Goal: Transaction & Acquisition: Book appointment/travel/reservation

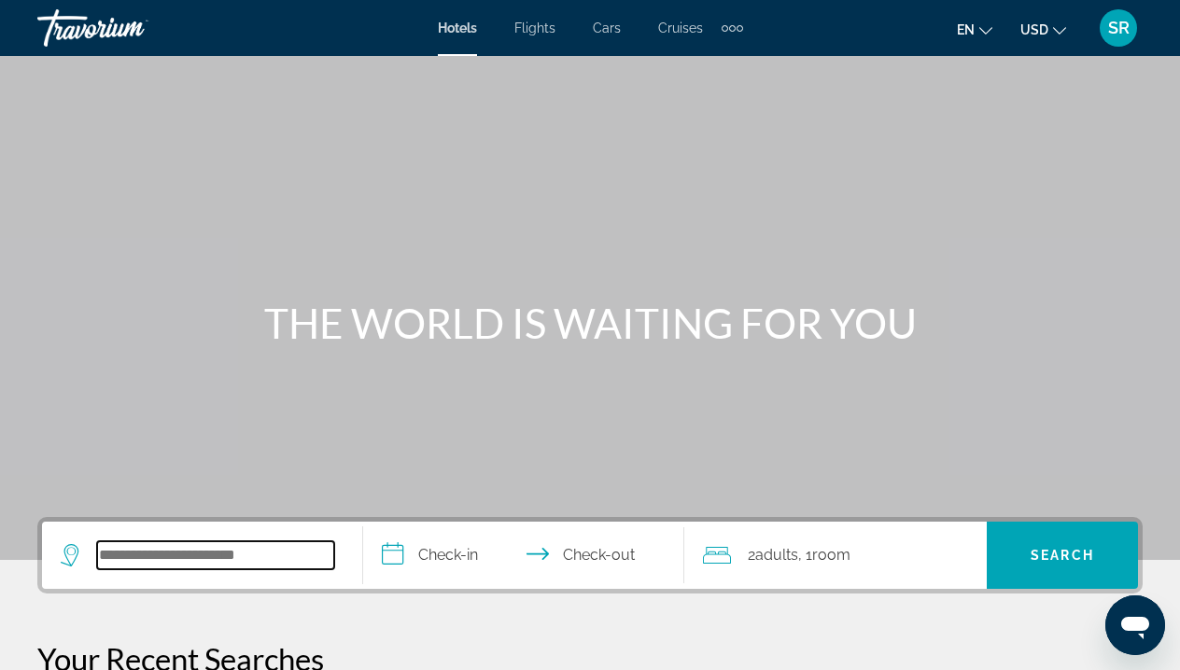
click at [133, 549] on input "Search widget" at bounding box center [215, 555] width 237 height 28
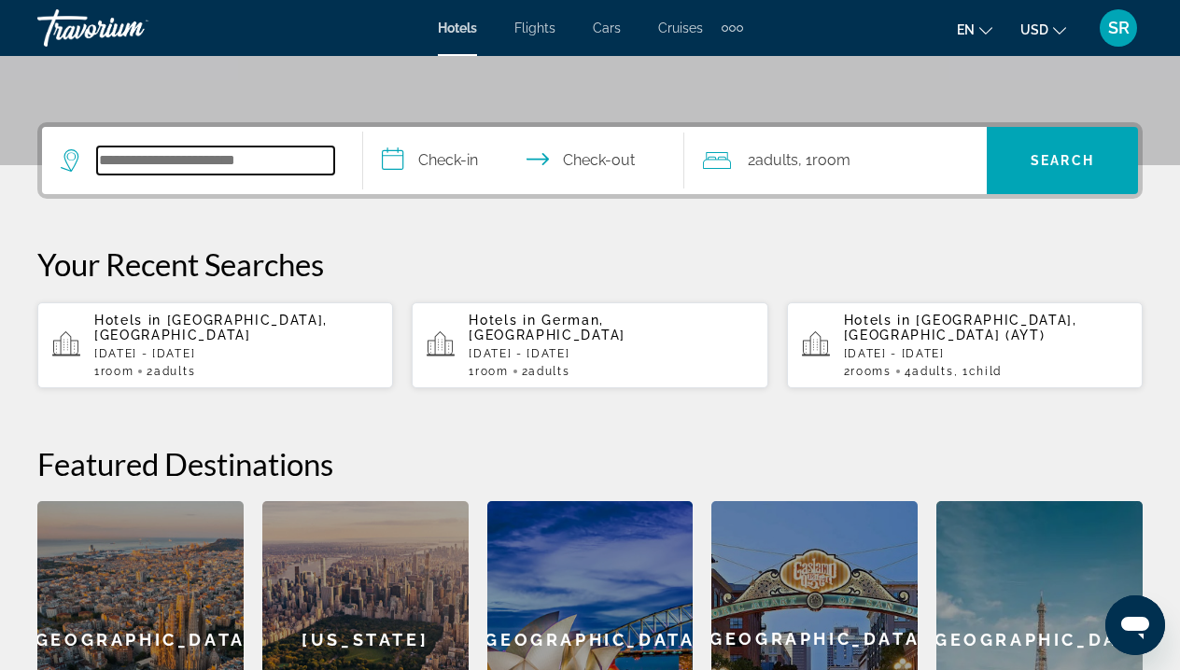
scroll to position [456, 0]
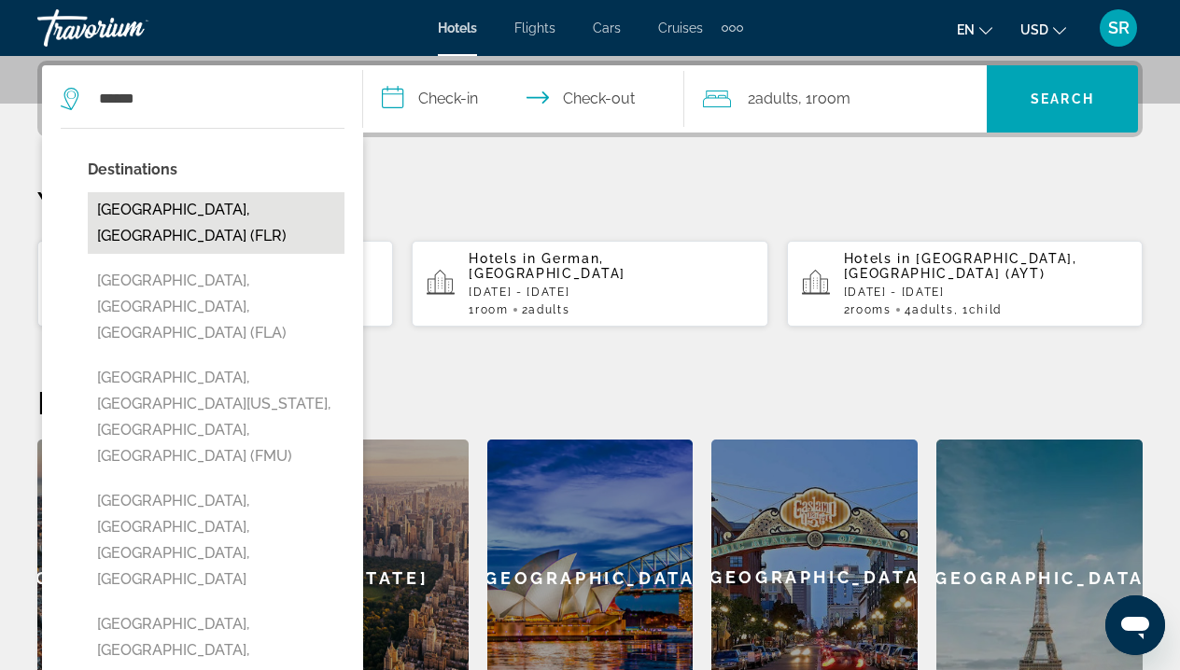
click at [192, 207] on button "[GEOGRAPHIC_DATA], [GEOGRAPHIC_DATA] (FLR)" at bounding box center [216, 223] width 257 height 62
type input "**********"
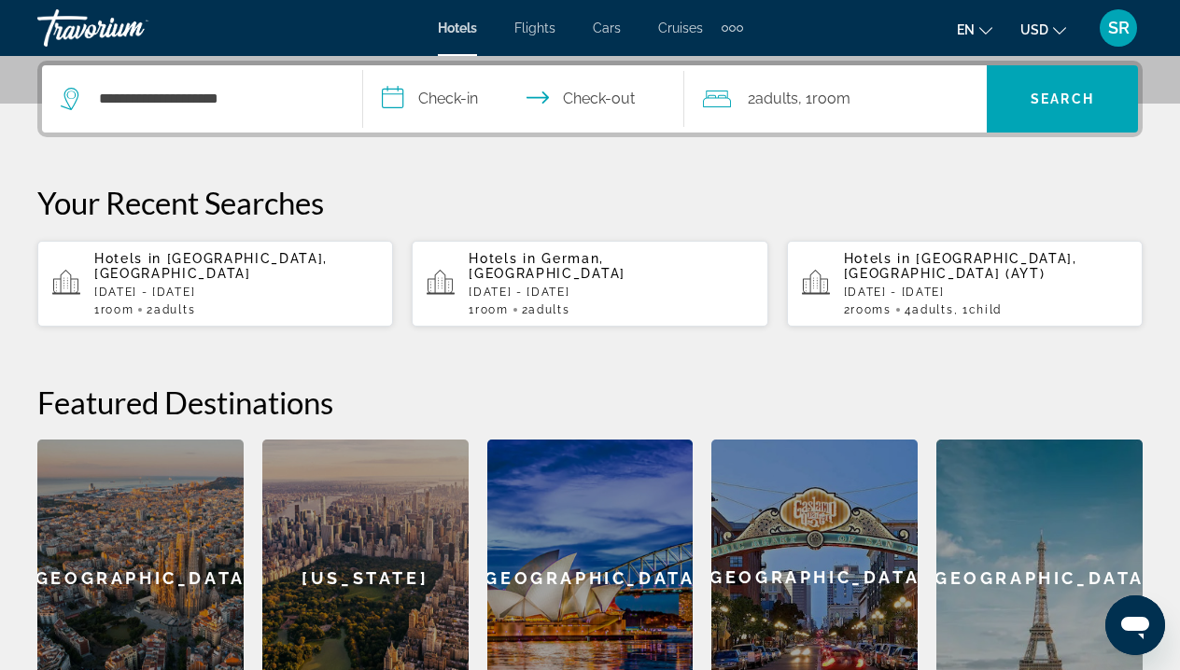
click at [448, 89] on input "**********" at bounding box center [527, 101] width 328 height 73
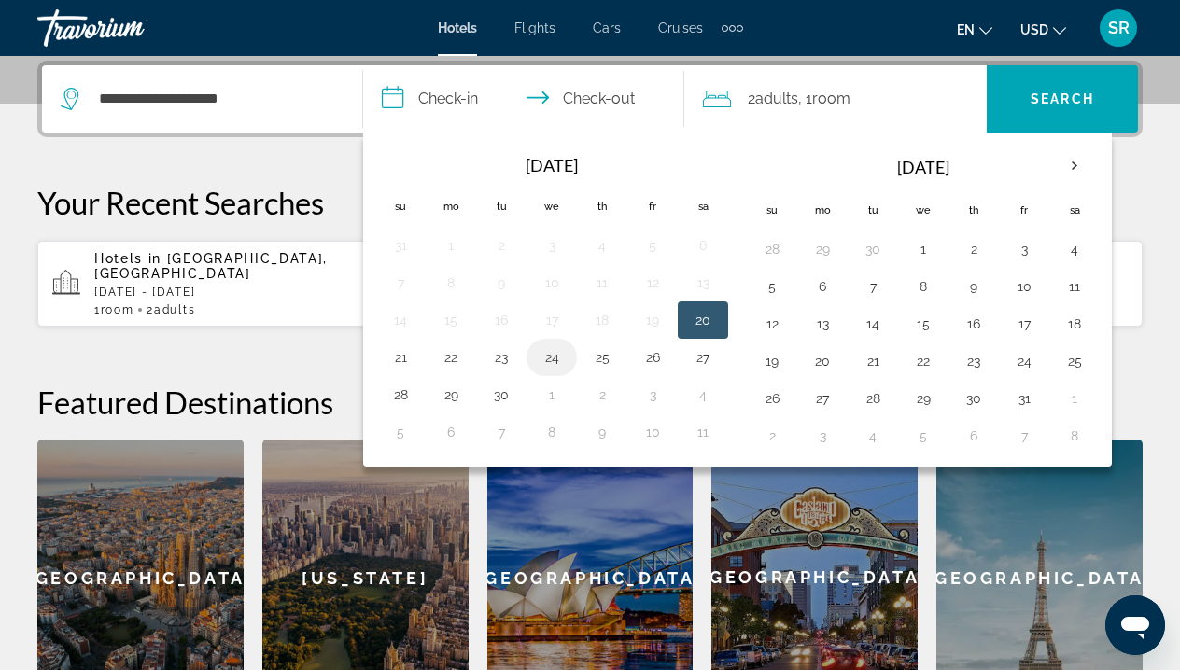
click at [551, 356] on button "24" at bounding box center [552, 357] width 30 height 26
click at [698, 313] on button "20" at bounding box center [703, 320] width 30 height 26
type input "**********"
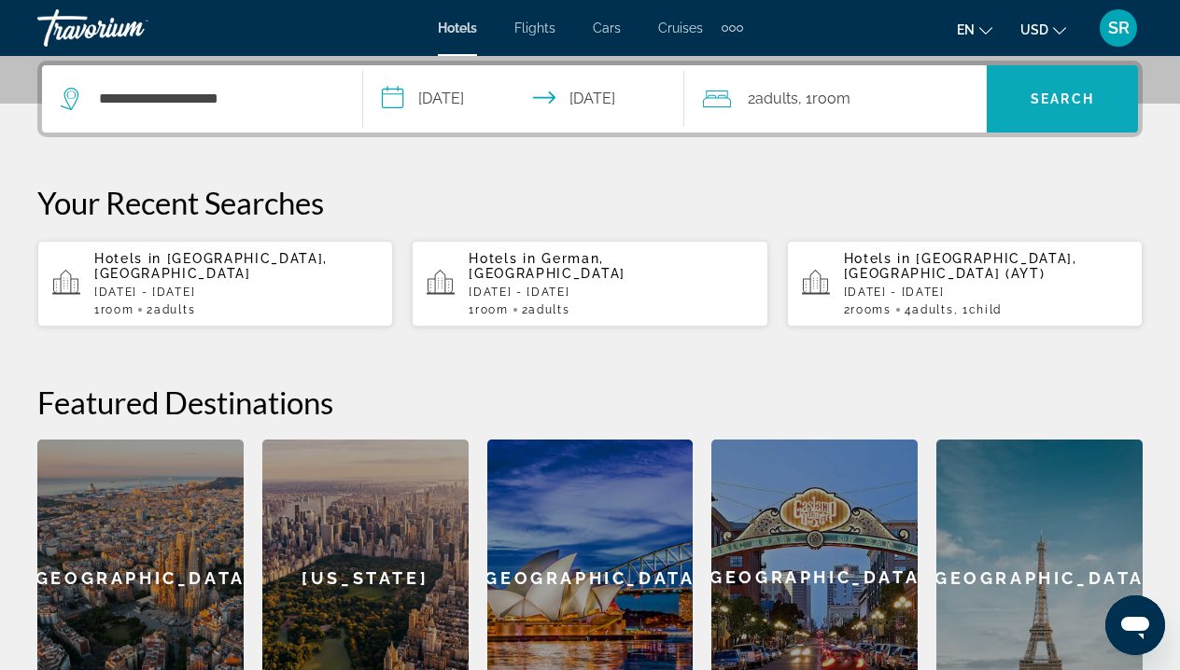
click at [1033, 100] on span "Search" at bounding box center [1061, 98] width 63 height 15
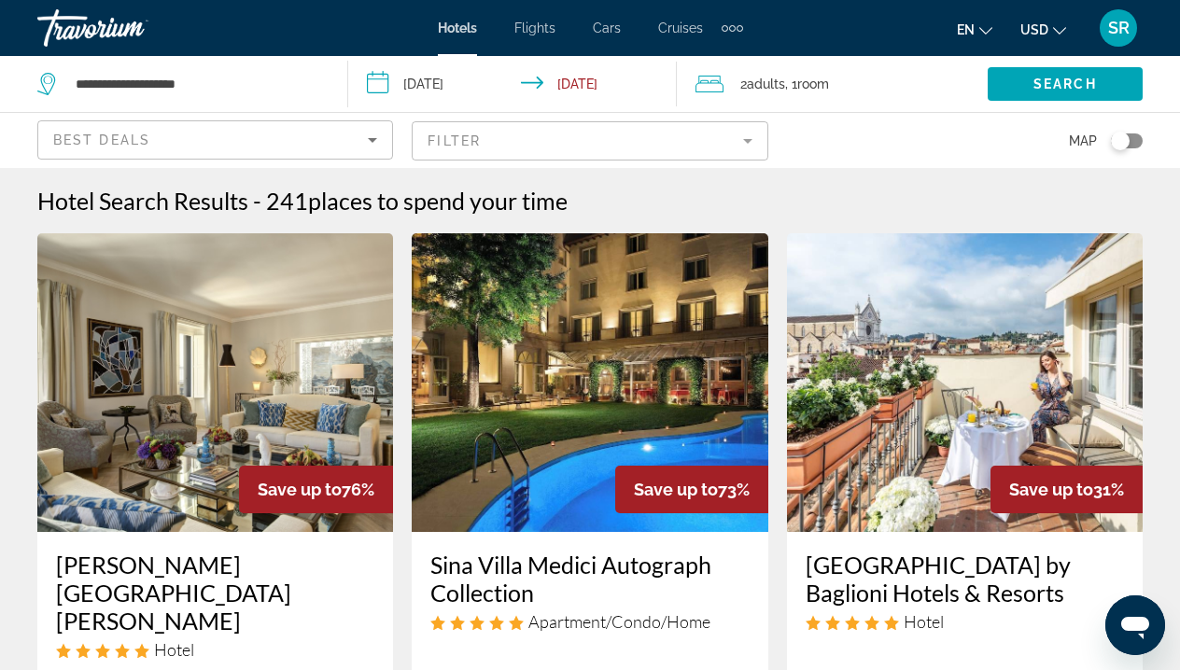
click at [507, 139] on mat-form-field "Filter" at bounding box center [590, 140] width 356 height 39
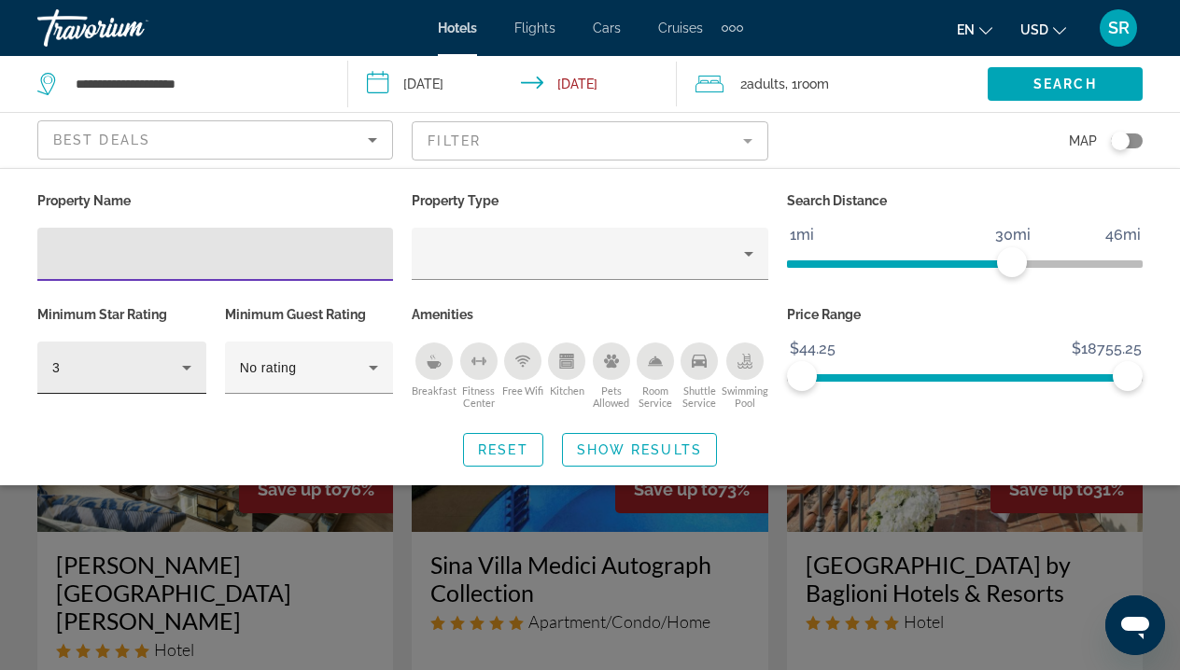
click at [179, 358] on icon "Hotel Filters" at bounding box center [186, 367] width 22 height 22
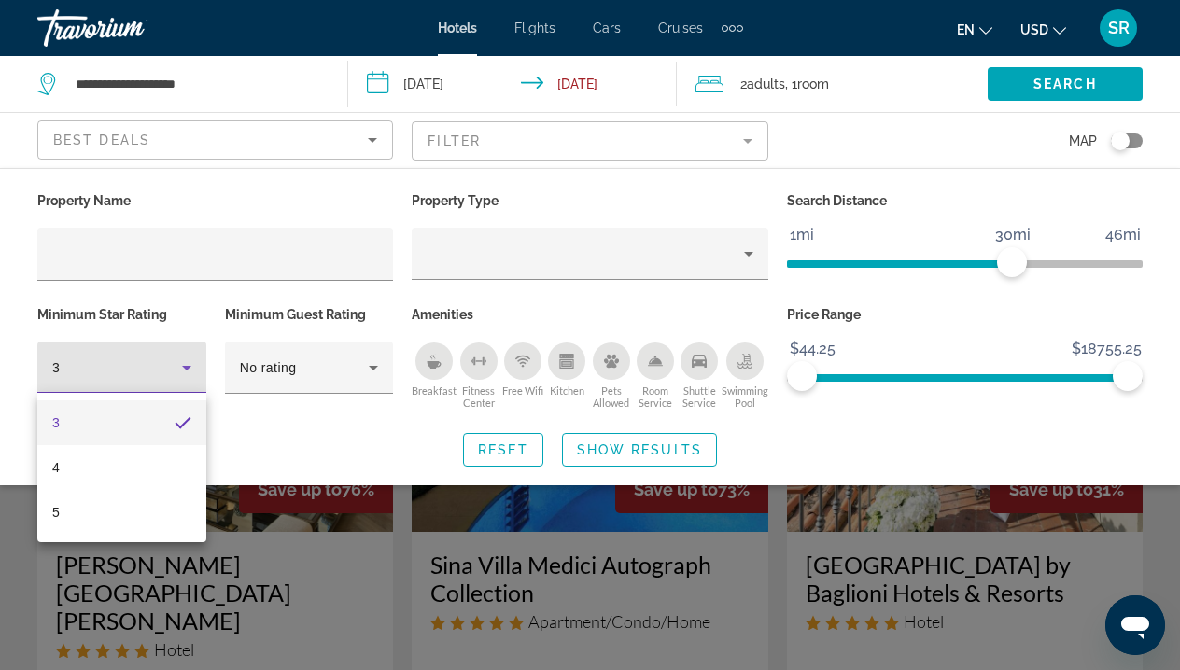
click at [147, 423] on mat-option "3" at bounding box center [121, 422] width 169 height 45
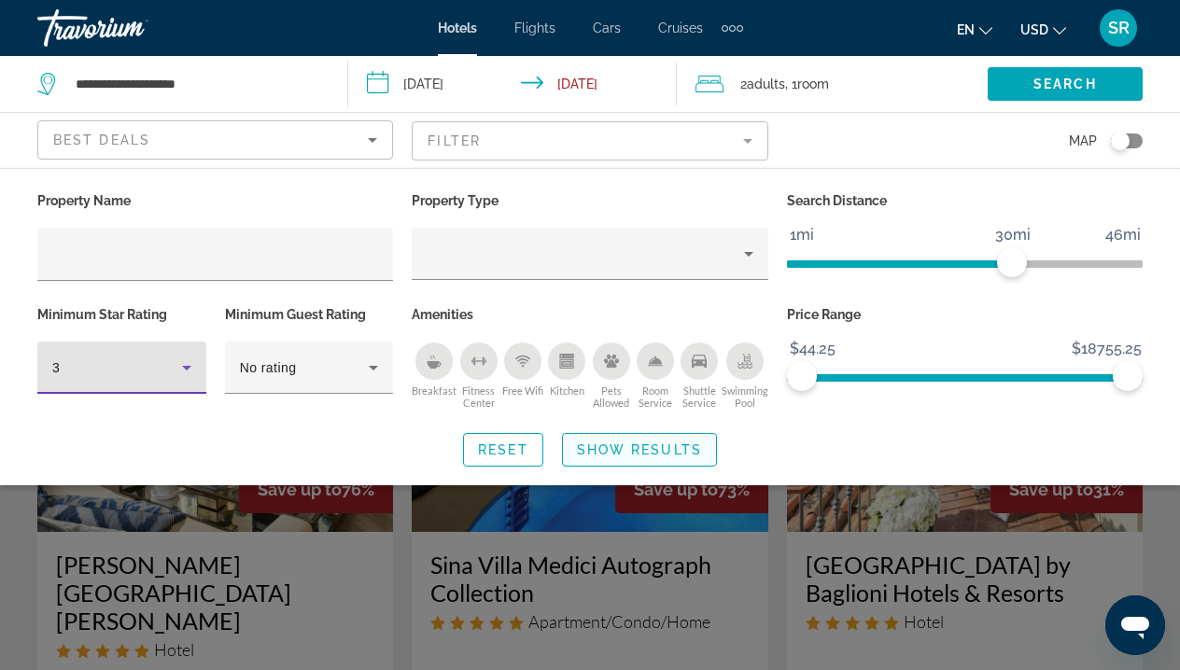
click at [621, 448] on span "Show Results" at bounding box center [639, 449] width 125 height 15
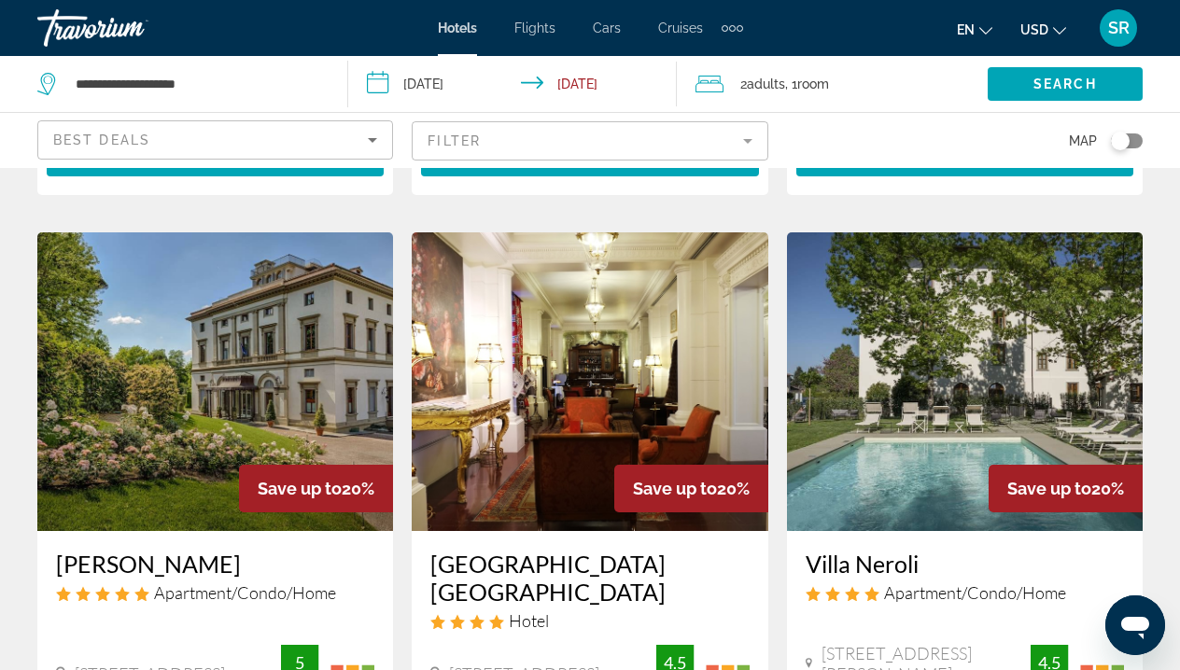
scroll to position [1537, 0]
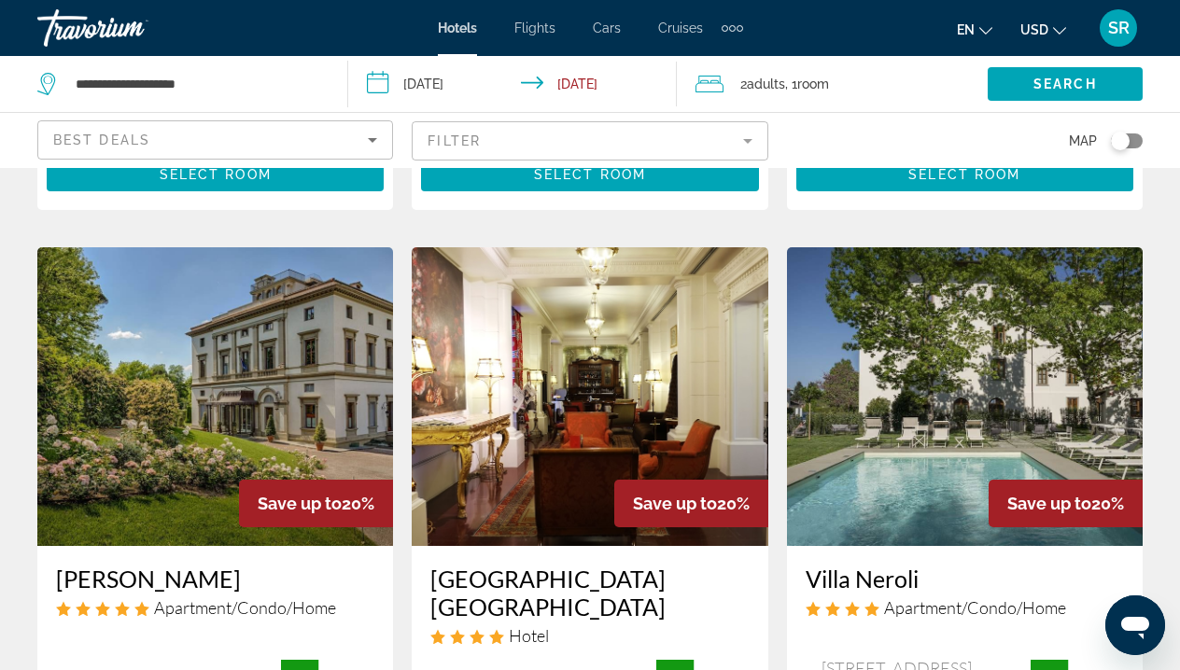
click at [559, 401] on img "Main content" at bounding box center [590, 396] width 356 height 299
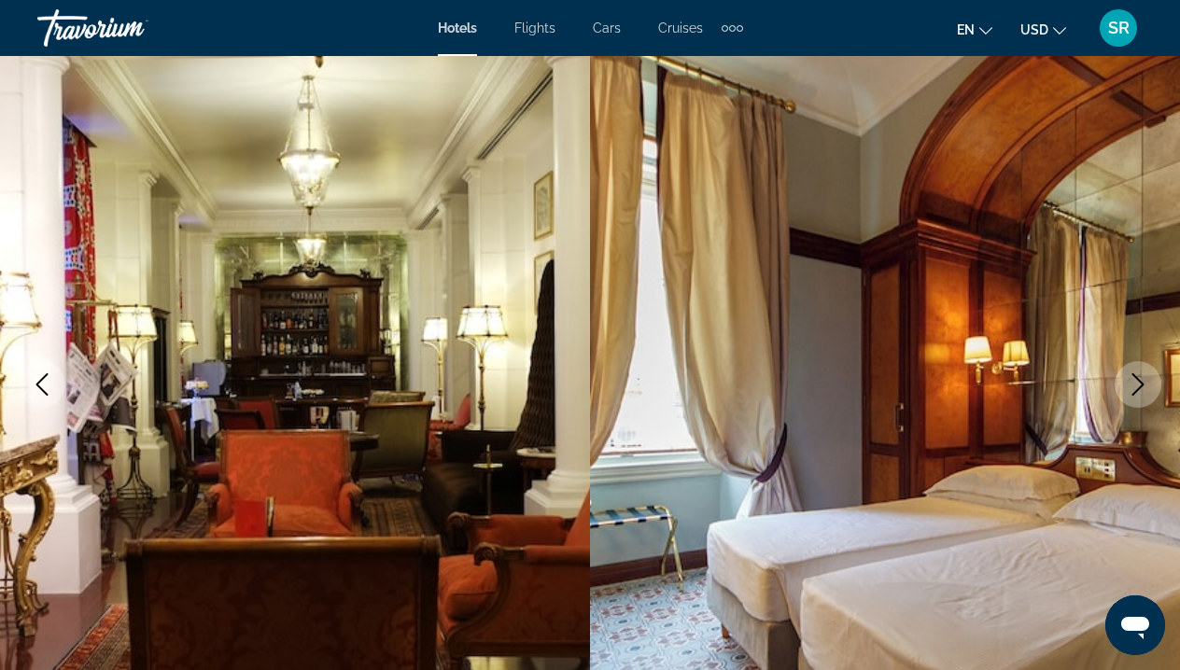
scroll to position [116, 0]
click at [1137, 377] on icon "Next image" at bounding box center [1138, 383] width 12 height 22
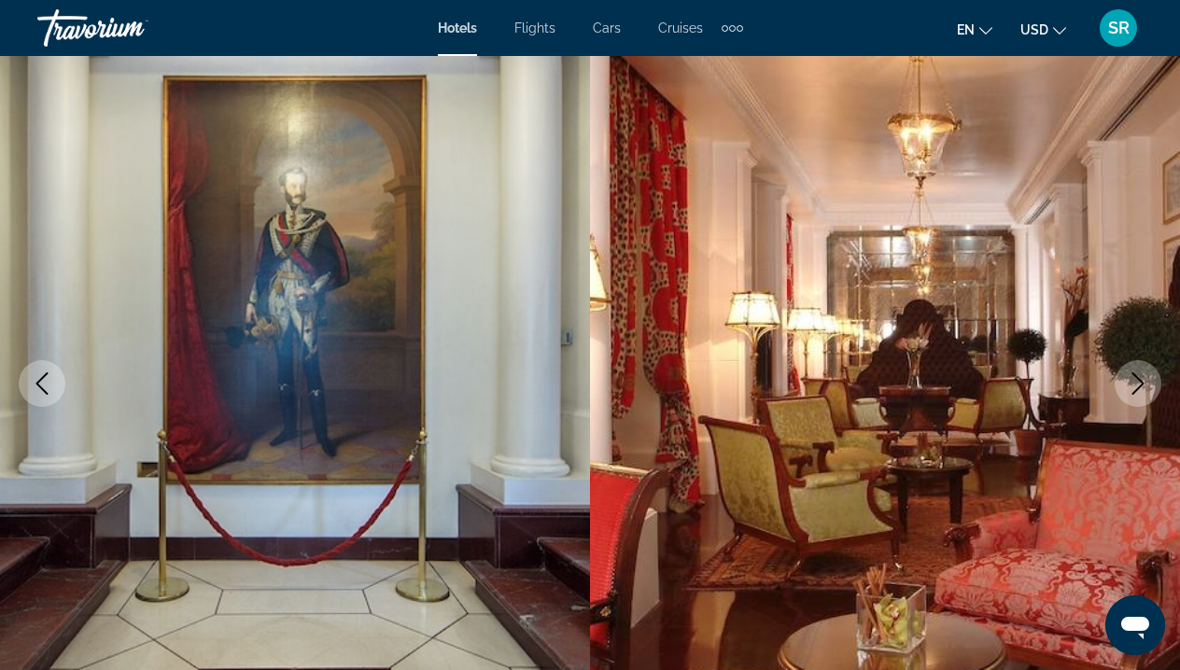
click at [1137, 377] on icon "Next image" at bounding box center [1138, 383] width 12 height 22
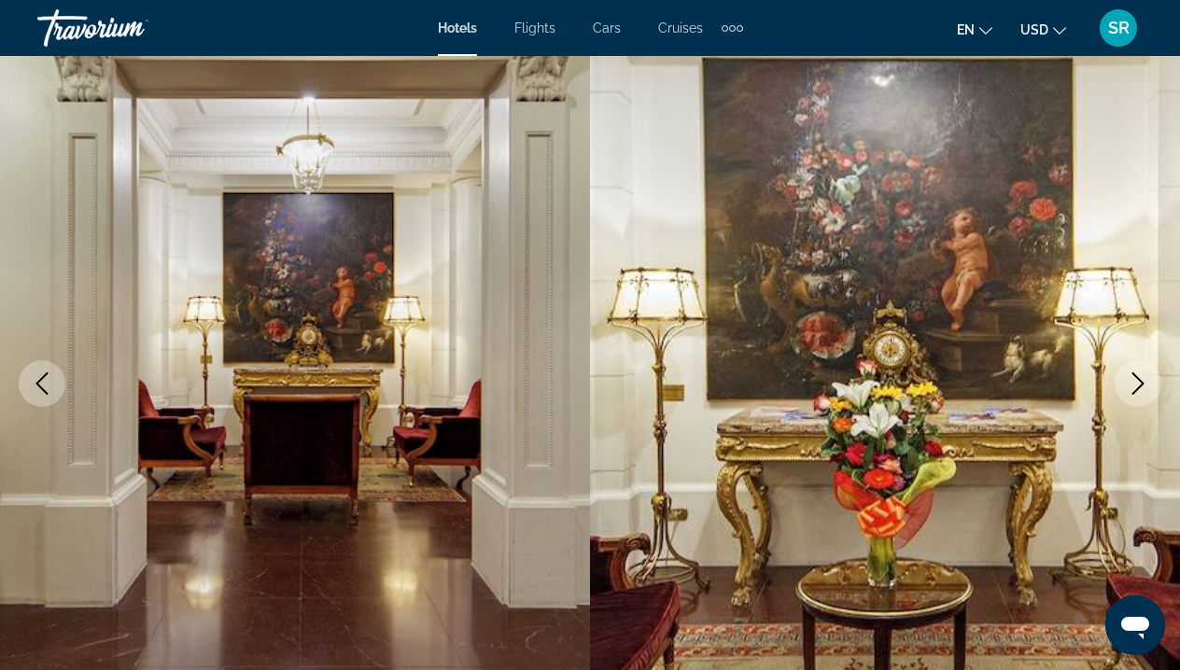
click at [1138, 378] on icon "Next image" at bounding box center [1138, 383] width 12 height 22
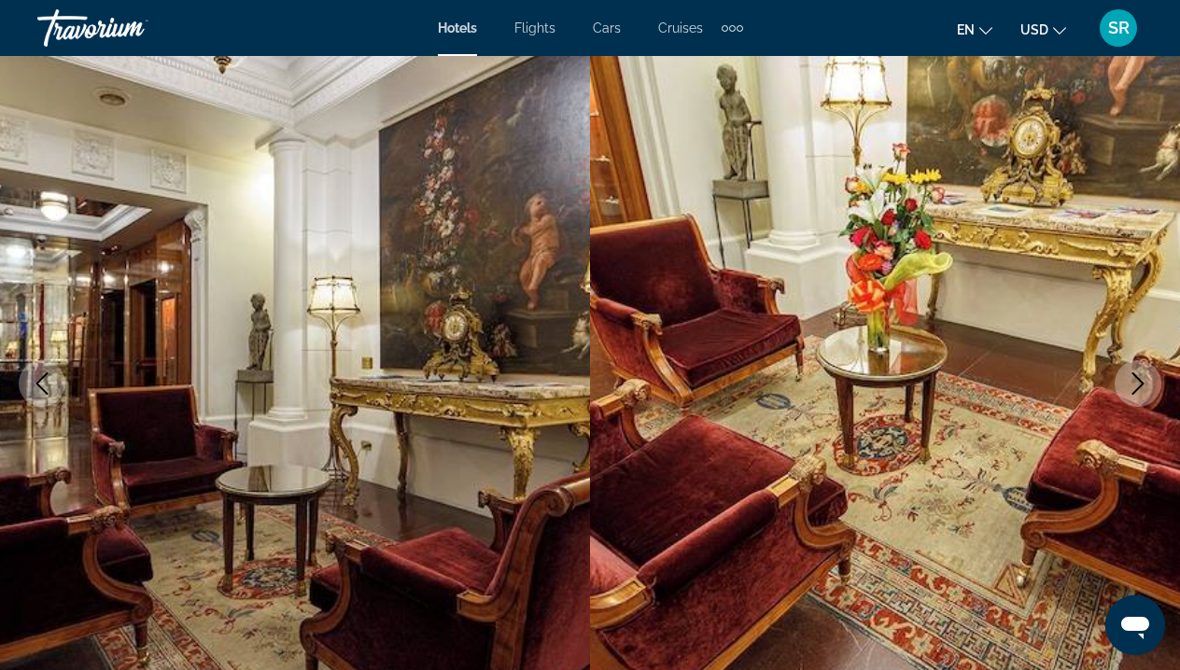
click at [1138, 379] on icon "Next image" at bounding box center [1138, 383] width 12 height 22
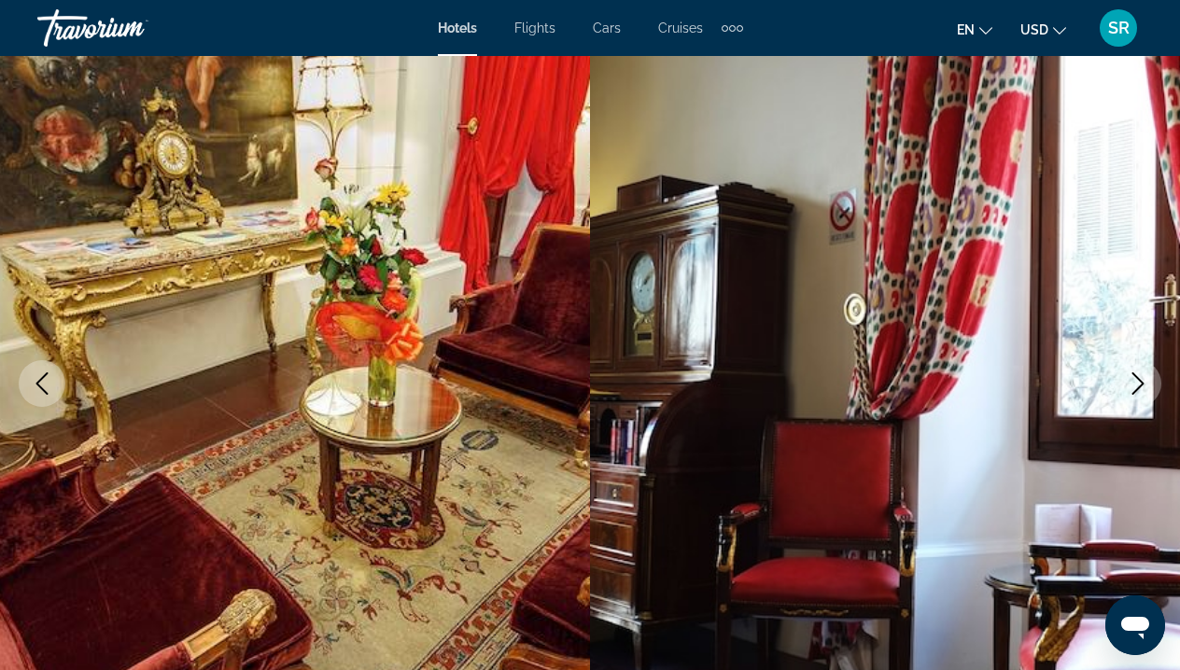
click at [1138, 380] on icon "Next image" at bounding box center [1137, 383] width 22 height 22
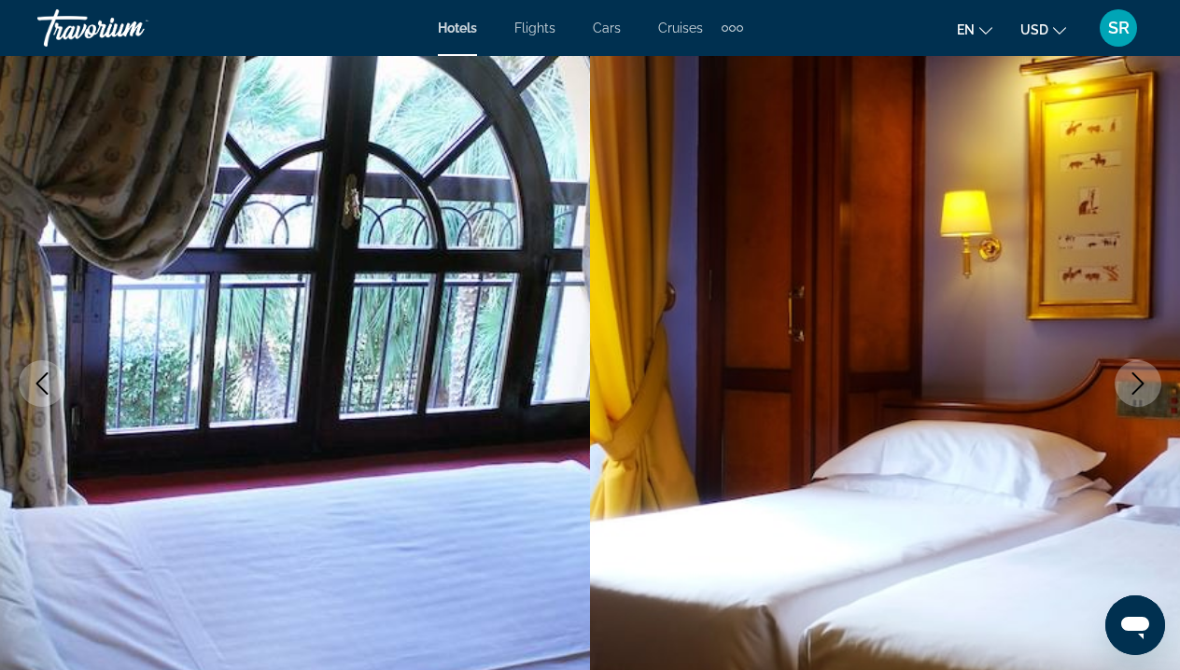
click at [1138, 381] on icon "Next image" at bounding box center [1137, 383] width 22 height 22
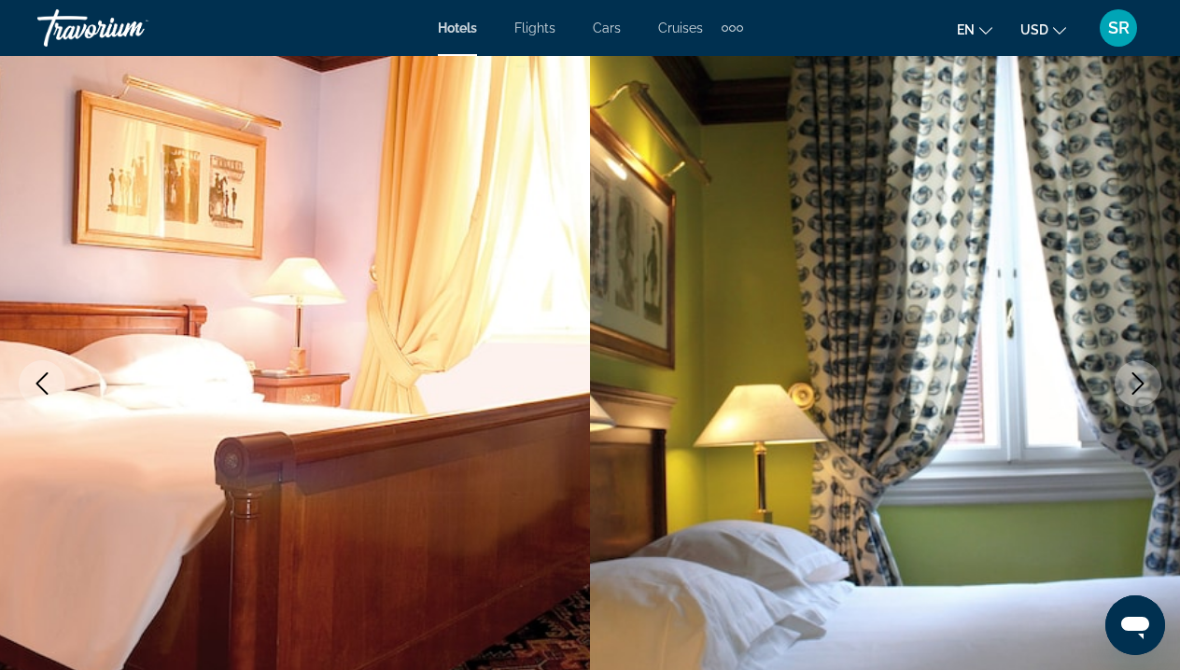
click at [1138, 381] on icon "Next image" at bounding box center [1137, 383] width 22 height 22
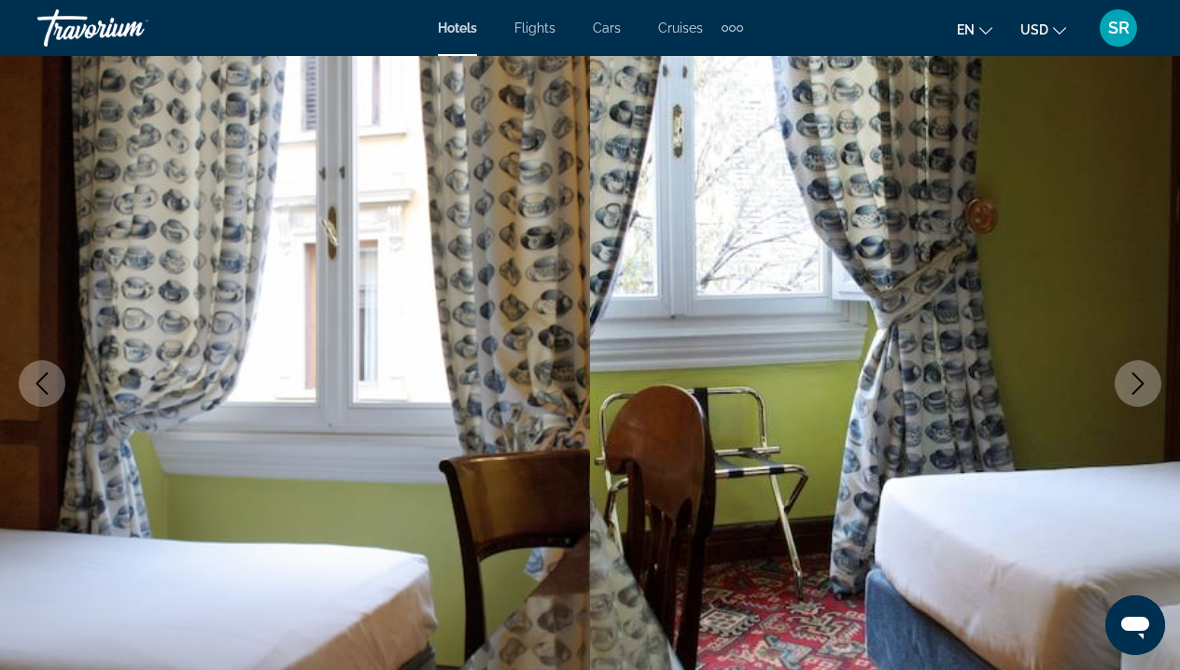
click at [36, 386] on icon "Previous image" at bounding box center [42, 383] width 22 height 22
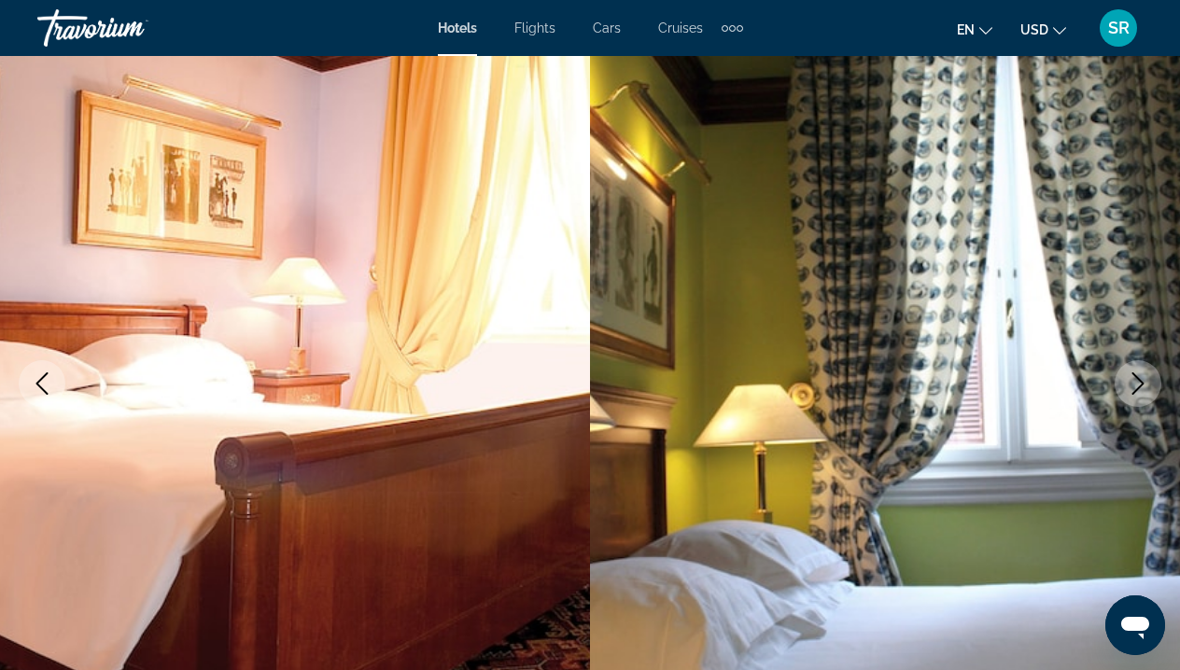
click at [36, 386] on icon "Previous image" at bounding box center [42, 383] width 22 height 22
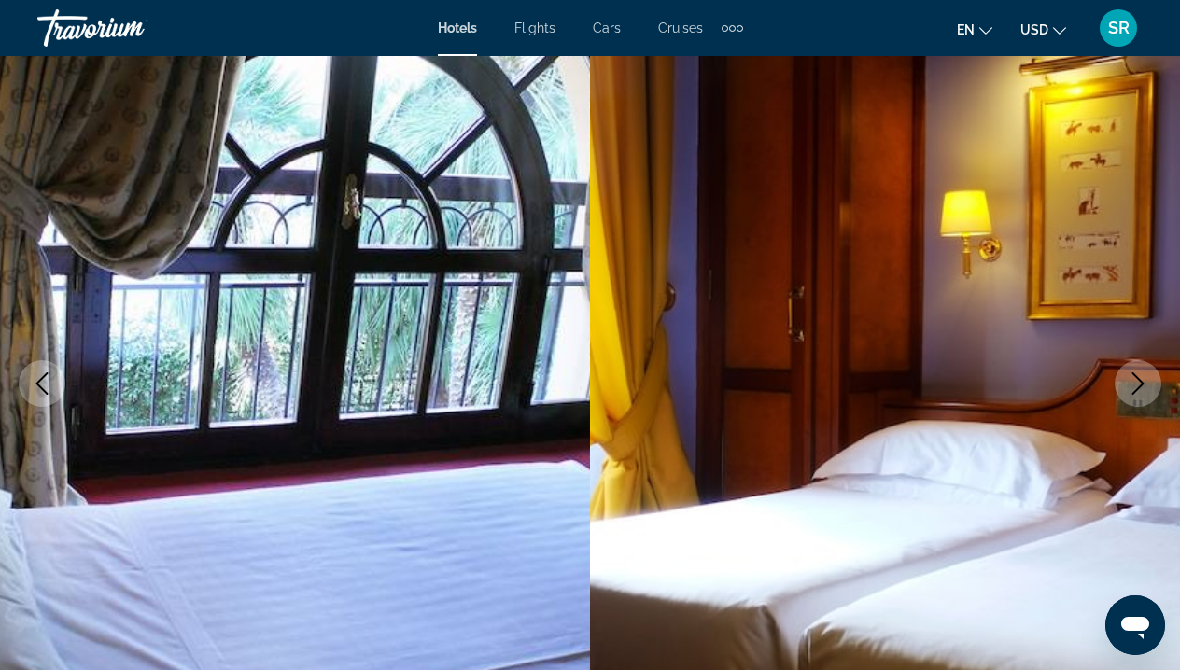
click at [38, 388] on icon "Previous image" at bounding box center [42, 383] width 22 height 22
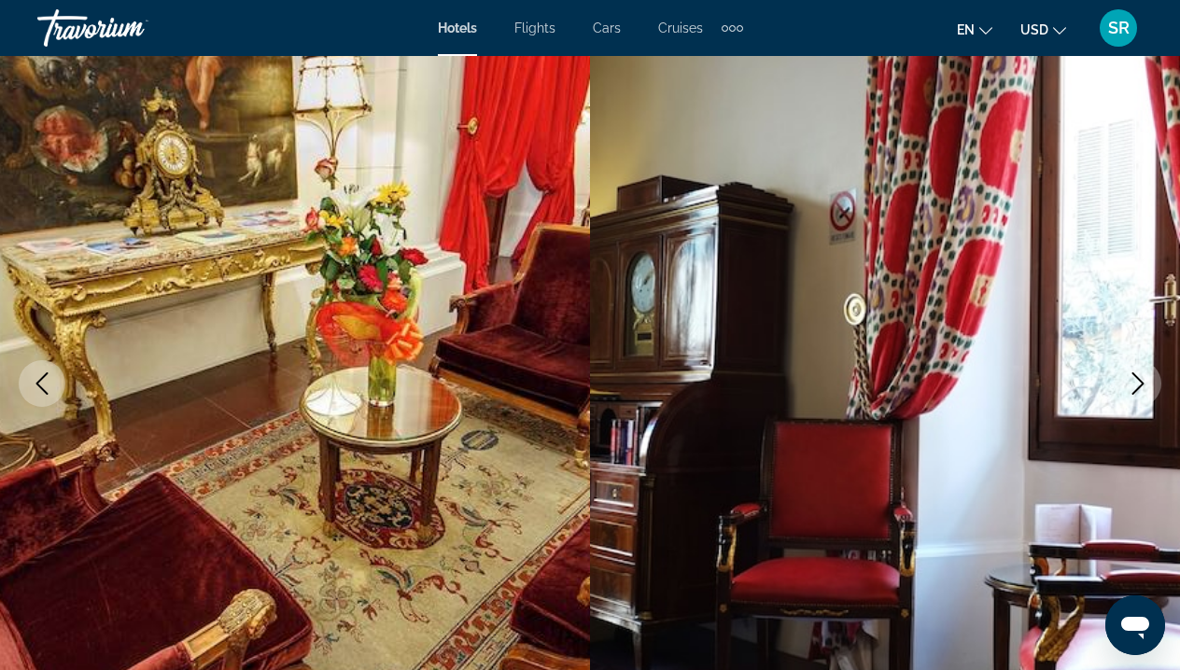
click at [39, 388] on icon "Previous image" at bounding box center [42, 383] width 22 height 22
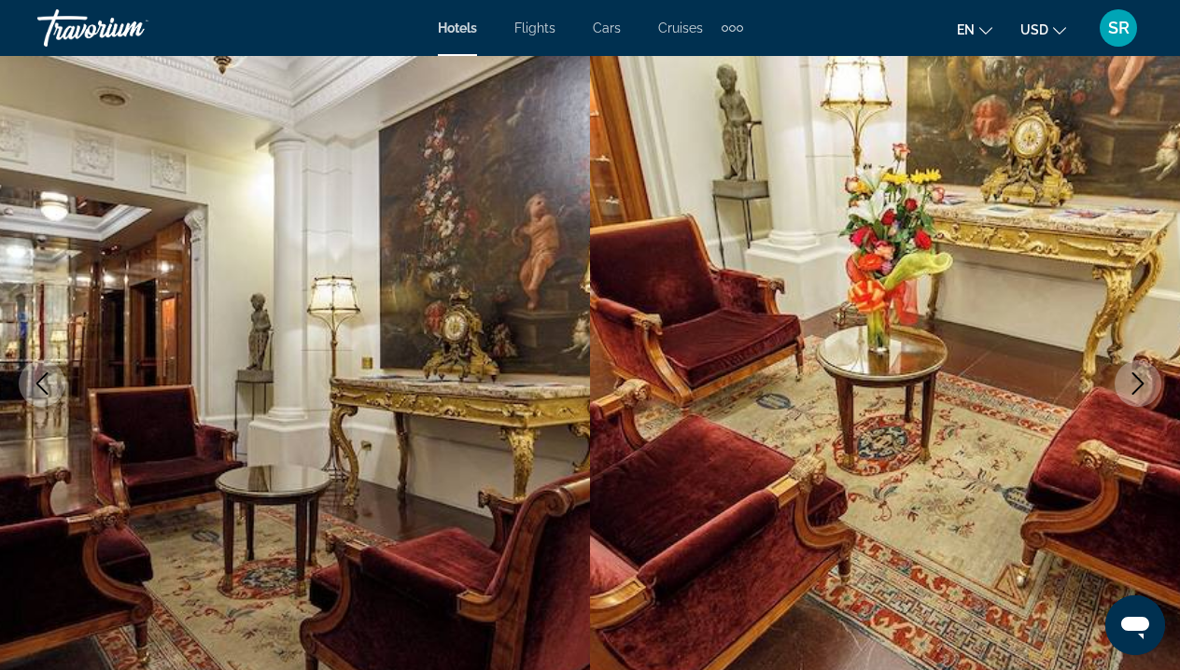
click at [39, 388] on icon "Previous image" at bounding box center [42, 383] width 22 height 22
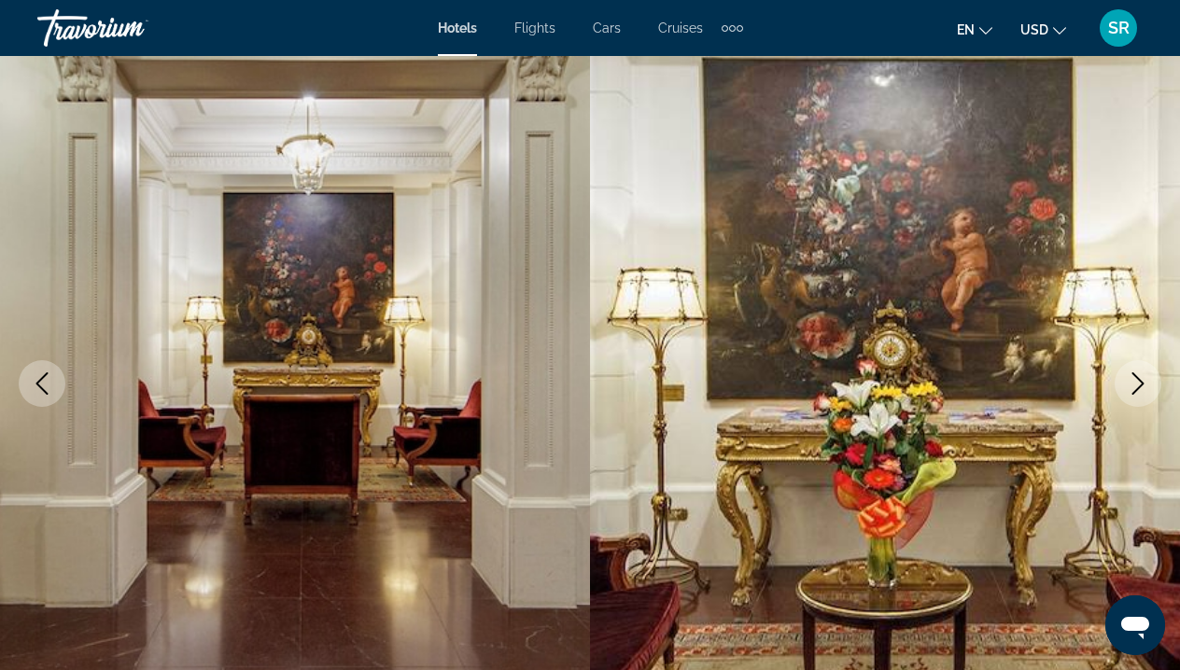
click at [43, 373] on icon "Previous image" at bounding box center [42, 383] width 22 height 22
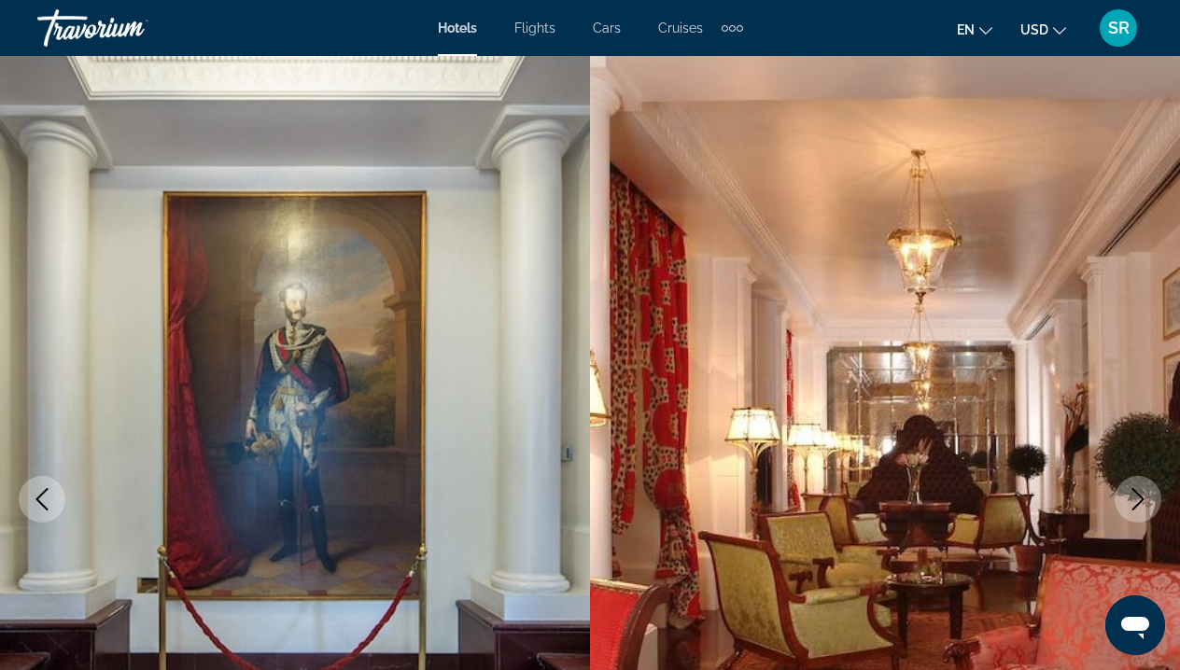
scroll to position [0, 0]
